Goal: Task Accomplishment & Management: Manage account settings

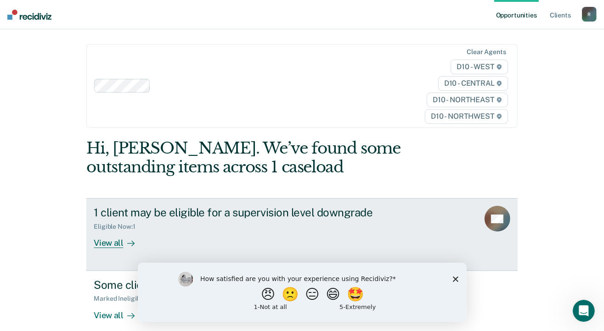
click at [110, 247] on div "View all" at bounding box center [119, 240] width 51 height 18
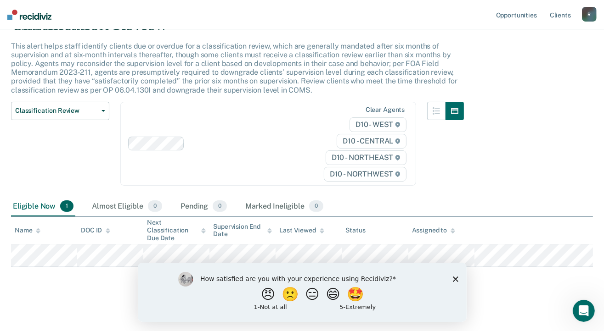
scroll to position [48, 0]
click at [454, 281] on icon "Close survey" at bounding box center [455, 279] width 6 height 6
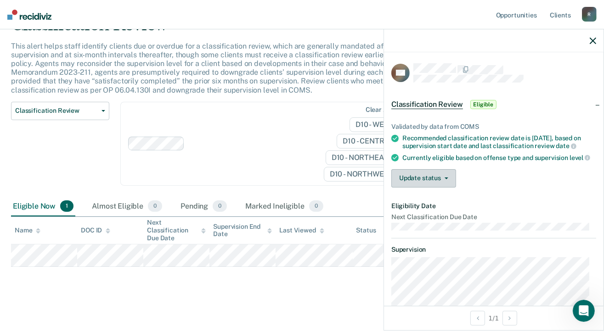
click at [424, 181] on button "Update status" at bounding box center [423, 178] width 65 height 18
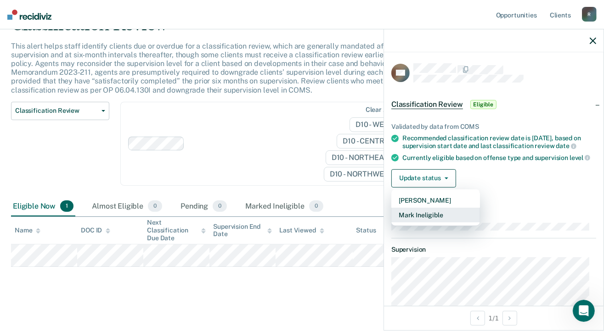
click at [437, 222] on button "Mark Ineligible" at bounding box center [435, 215] width 89 height 15
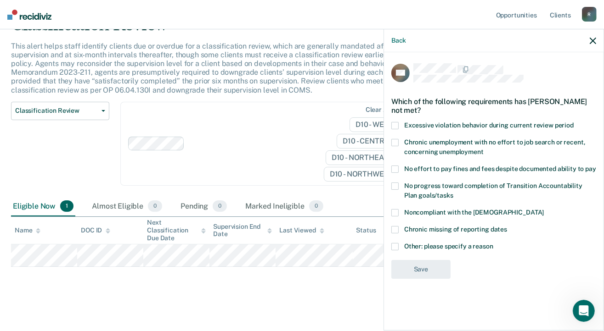
click at [395, 245] on span at bounding box center [394, 246] width 7 height 7
click at [493, 243] on input "Other: please specify a reason" at bounding box center [493, 243] width 0 height 0
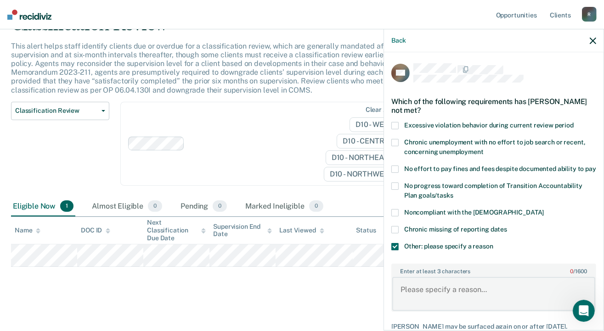
click at [425, 299] on textarea "Enter at least 3 characters 0 / 1600" at bounding box center [493, 294] width 203 height 34
type textarea "c"
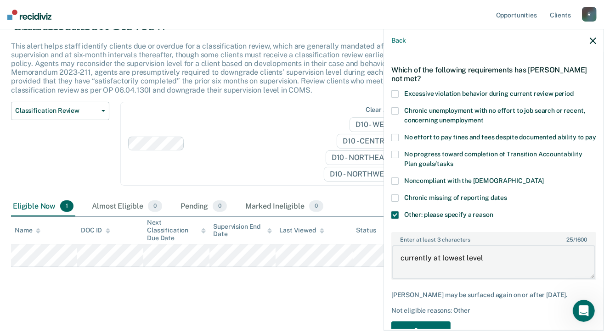
scroll to position [67, 0]
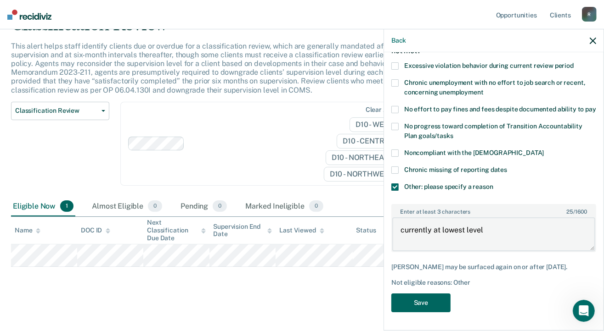
type textarea "currently at lowest level"
click at [421, 307] on button "Save" at bounding box center [420, 303] width 59 height 19
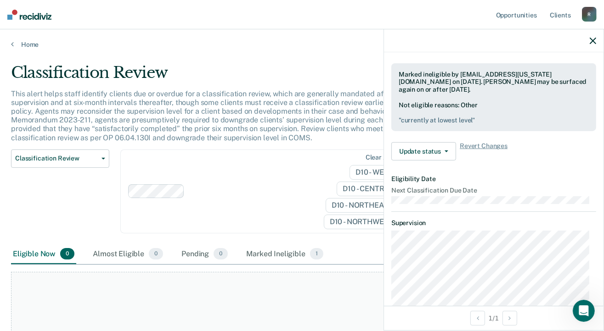
scroll to position [0, 0]
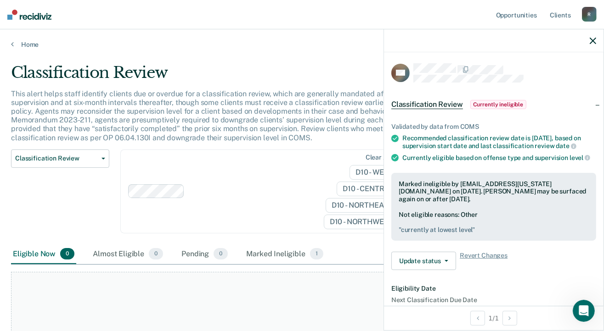
click at [593, 39] on icon "button" at bounding box center [593, 41] width 6 height 6
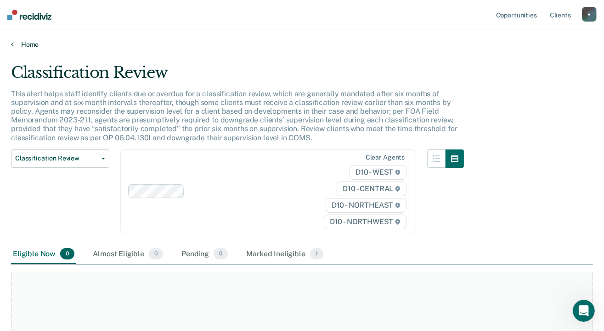
click at [30, 43] on link "Home" at bounding box center [302, 44] width 582 height 8
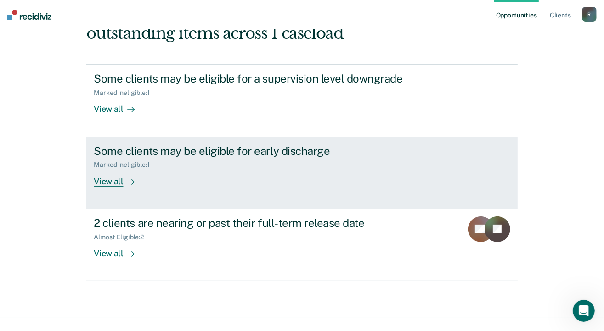
scroll to position [138, 0]
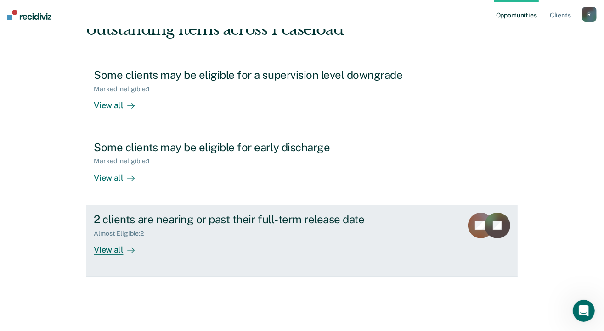
click at [108, 248] on div "View all" at bounding box center [119, 246] width 51 height 18
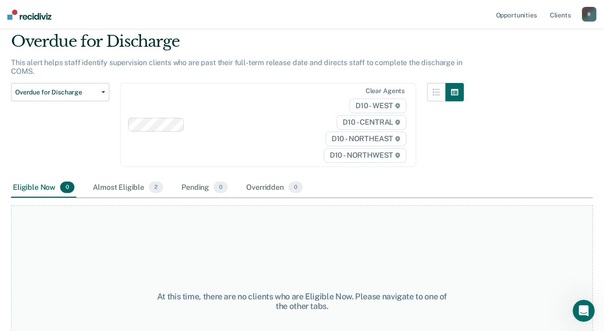
scroll to position [92, 0]
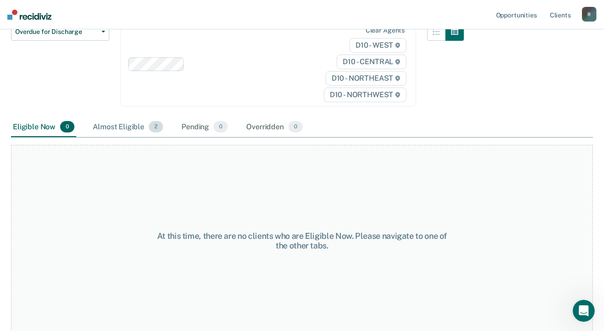
click at [120, 125] on div "Almost Eligible 2" at bounding box center [128, 128] width 74 height 20
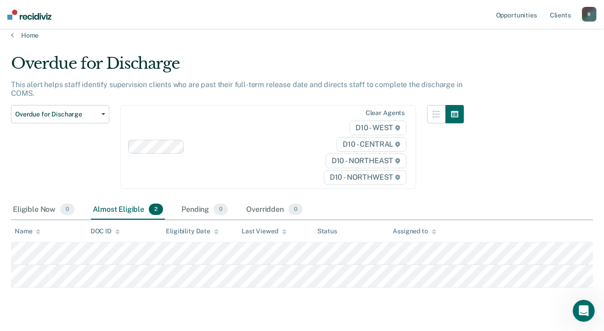
scroll to position [0, 0]
